Goal: Check status

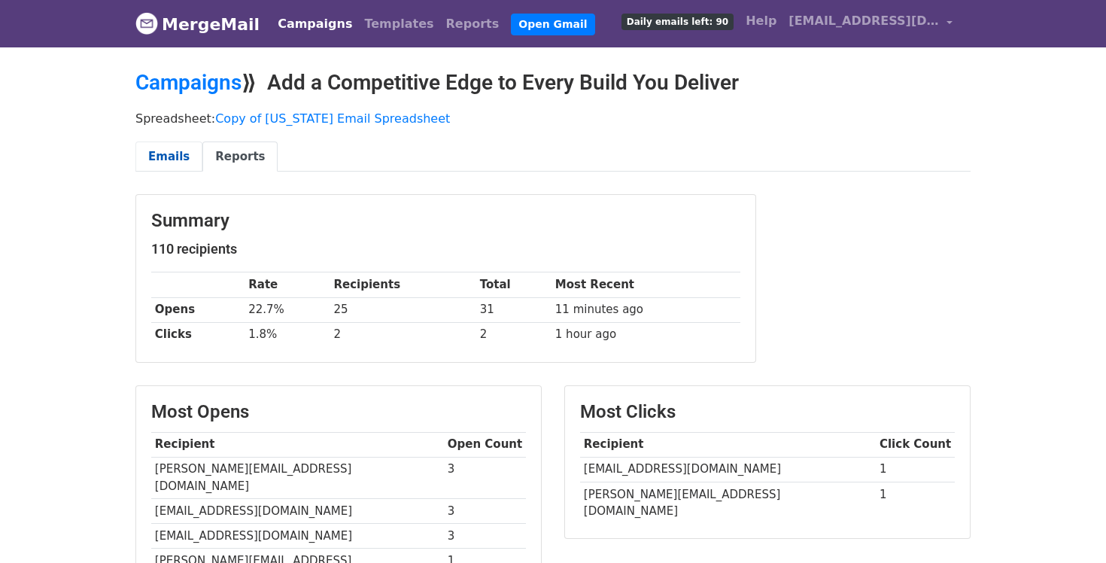
click at [169, 152] on link "Emails" at bounding box center [168, 156] width 67 height 31
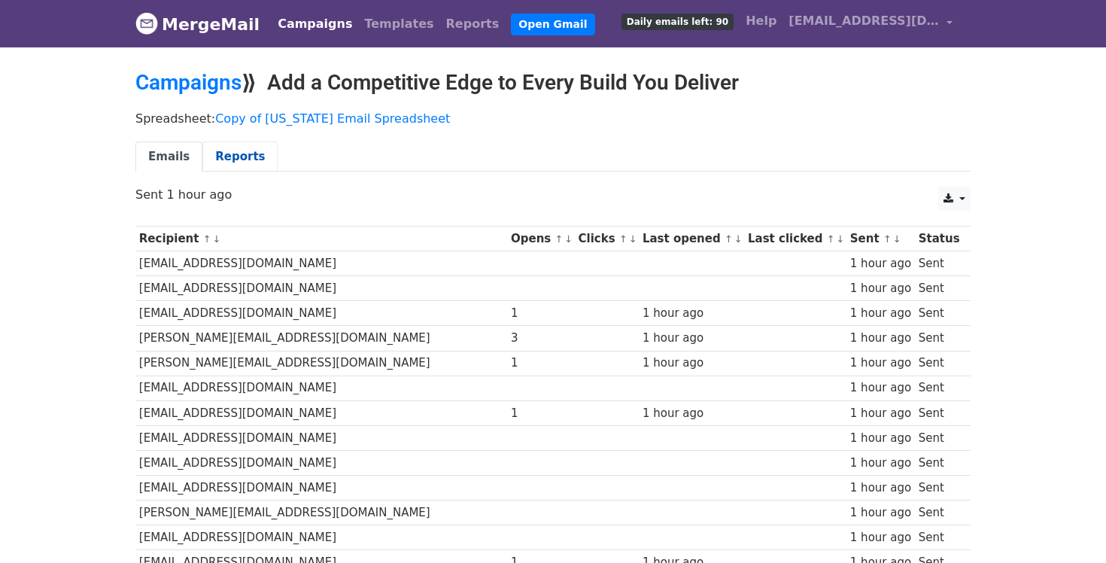
click at [229, 163] on link "Reports" at bounding box center [239, 156] width 75 height 31
